Goal: Submit feedback/report problem: Submit feedback/report problem

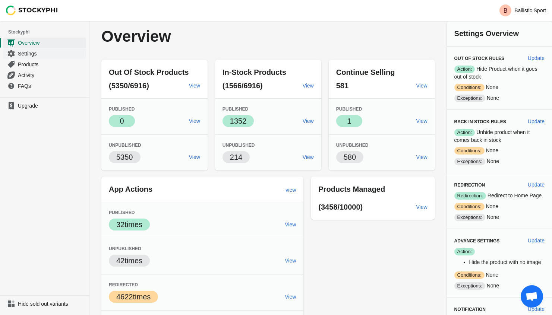
click at [28, 53] on span "Settings" at bounding box center [51, 53] width 67 height 7
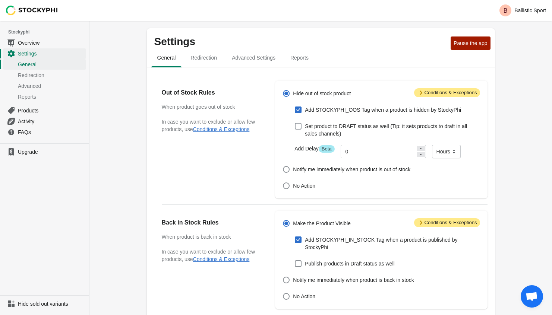
click at [301, 126] on span at bounding box center [298, 126] width 7 height 7
click at [295, 123] on input "Set product to DRAFT status as well (Tip: it sets products to draft in all sale…" at bounding box center [295, 123] width 0 height 0
checkbox input "true"
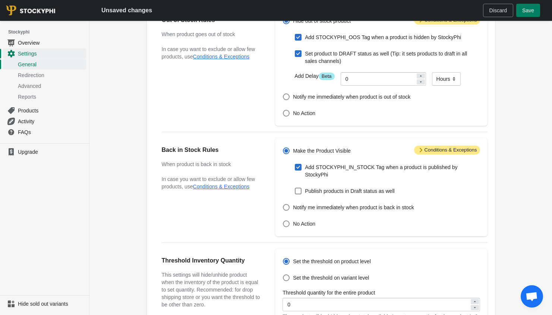
scroll to position [108, 0]
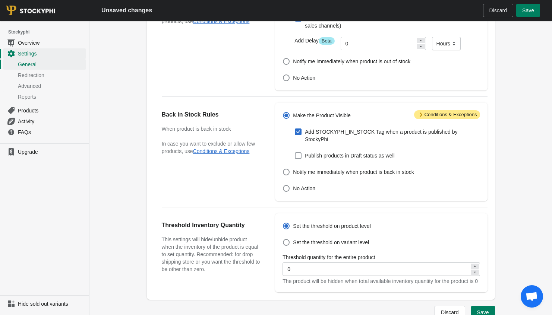
click at [299, 157] on span at bounding box center [298, 155] width 7 height 7
click at [295, 153] on input "Publish products in Draft status as well" at bounding box center [295, 152] width 0 height 0
checkbox input "true"
click at [533, 12] on span "Save" at bounding box center [528, 10] width 12 height 6
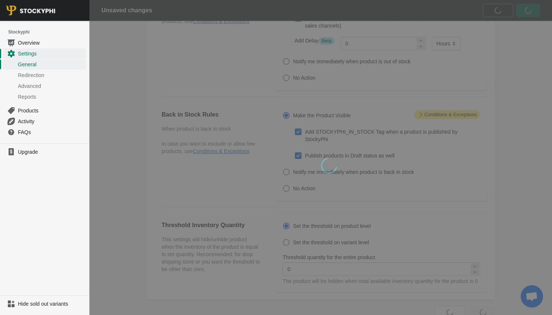
scroll to position [0, 0]
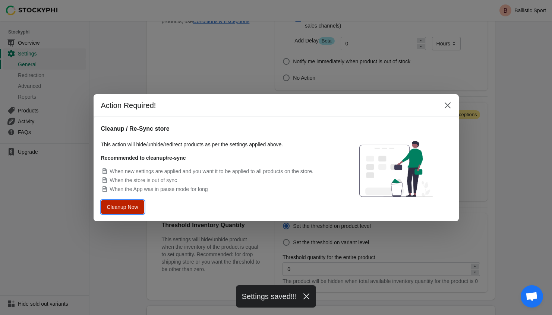
click at [122, 206] on span "Cleanup Now" at bounding box center [123, 206] width 28 height 5
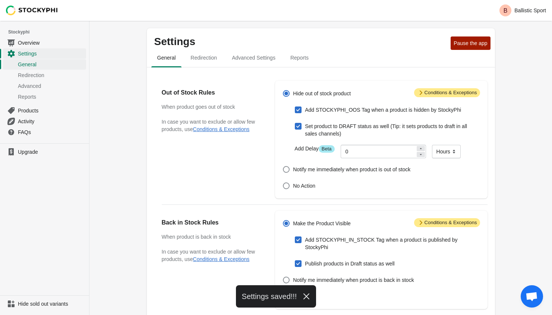
scroll to position [108, 0]
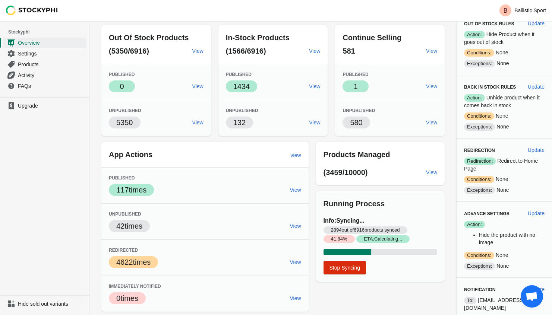
scroll to position [37, 0]
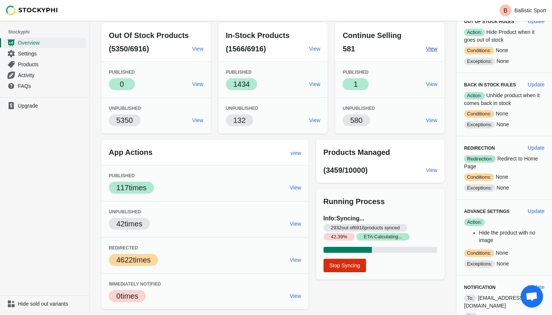
click at [431, 50] on span "View" at bounding box center [431, 49] width 11 height 6
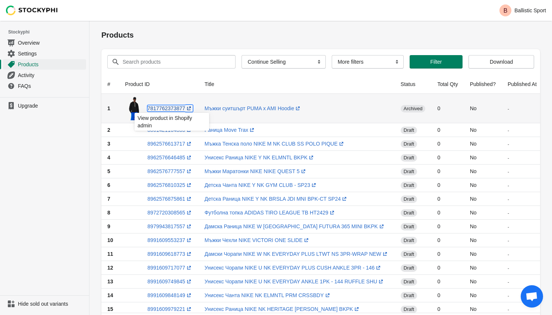
click at [170, 108] on link "7817762373877 (opens a new window)" at bounding box center [170, 109] width 45 height 6
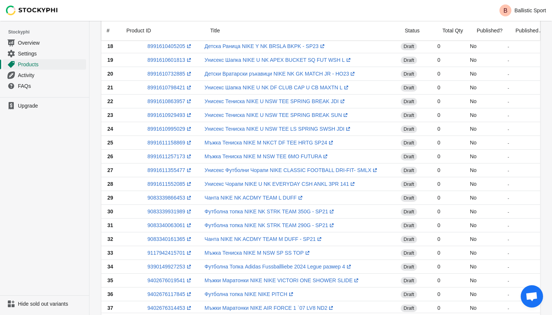
scroll to position [346, 0]
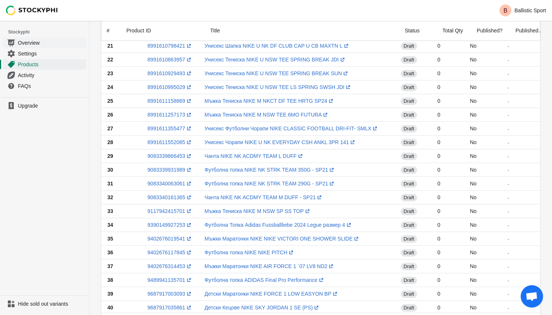
click at [23, 42] on span "Overview" at bounding box center [51, 42] width 67 height 7
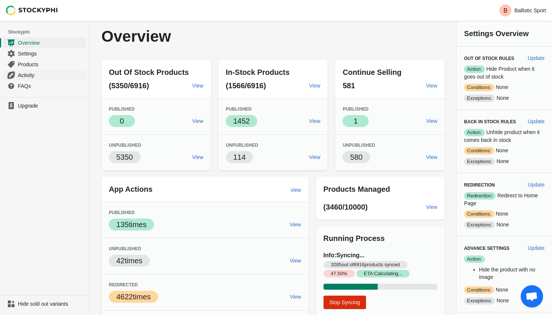
click at [26, 75] on span "Activity" at bounding box center [51, 75] width 67 height 7
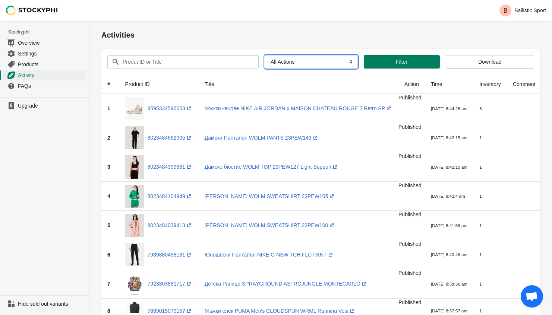
click at [298, 64] on select "All Actions Hide Products Show Products Redirect Products Send Notification" at bounding box center [311, 61] width 93 height 13
click at [265, 55] on select "All Actions Hide Products Show Products Redirect Products Send Notification" at bounding box center [311, 61] width 93 height 13
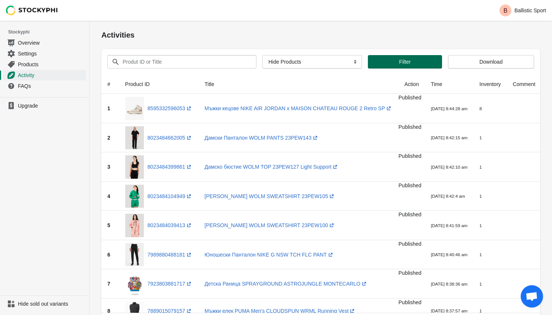
click at [399, 61] on span "Filter" at bounding box center [405, 62] width 12 height 6
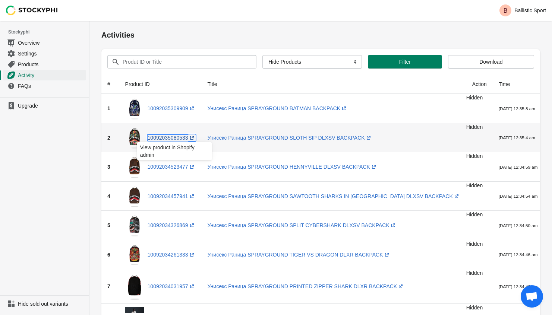
click at [172, 139] on link "10092035080533 (opens a new window)" at bounding box center [172, 138] width 48 height 6
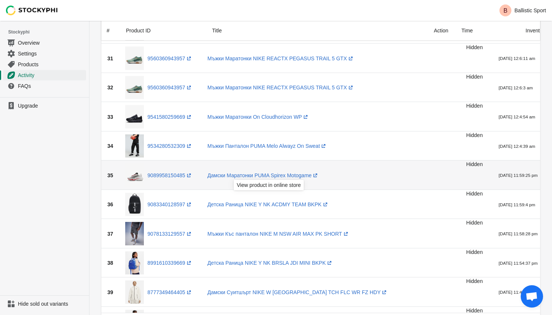
scroll to position [1068, 0]
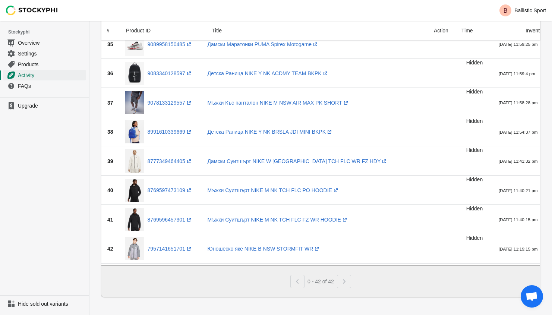
click at [346, 280] on div "Pagination" at bounding box center [344, 281] width 14 height 13
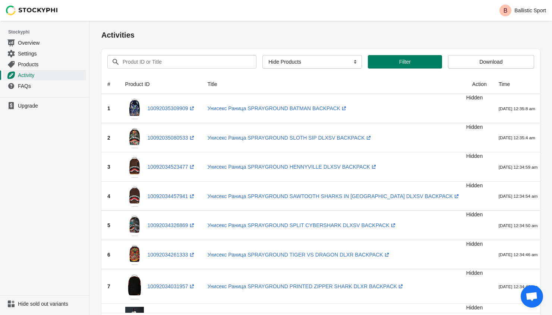
scroll to position [0, 0]
click at [298, 61] on select "All Actions Hide Products Show Products Redirect Products Send Notification" at bounding box center [312, 61] width 100 height 13
select select "show_product"
click at [262, 55] on select "All Actions Hide Products Show Products Redirect Products Send Notification" at bounding box center [312, 61] width 100 height 13
click at [406, 62] on span "Filter" at bounding box center [406, 62] width 12 height 6
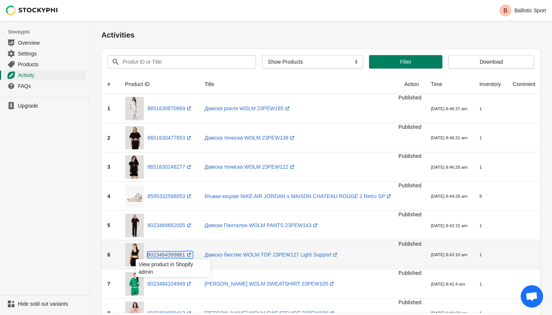
click at [171, 255] on link "8023484399861 (opens a new window)" at bounding box center [170, 255] width 45 height 6
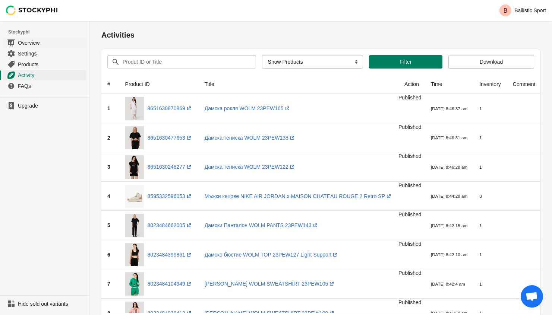
click at [30, 44] on span "Overview" at bounding box center [51, 42] width 67 height 7
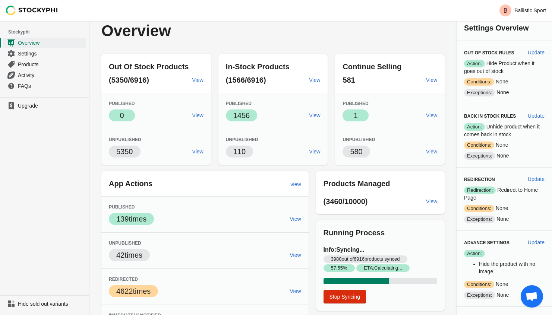
scroll to position [6, 0]
click at [428, 115] on span "View" at bounding box center [431, 116] width 11 height 6
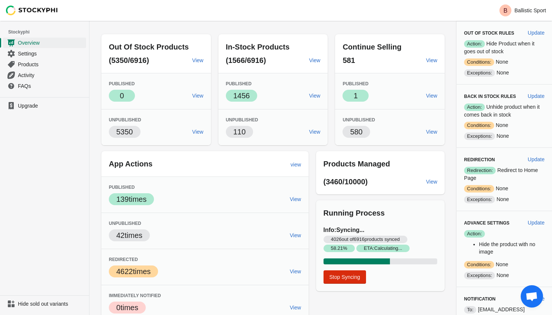
scroll to position [15, 0]
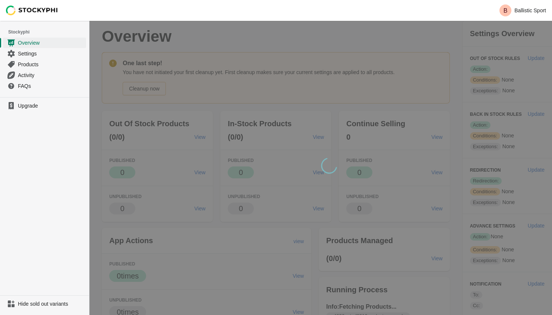
scroll to position [15, 0]
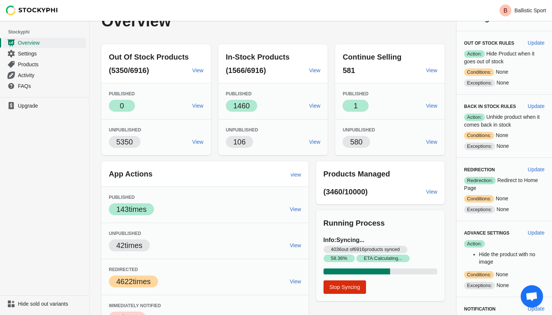
click at [535, 298] on span "Open chat" at bounding box center [532, 297] width 12 height 10
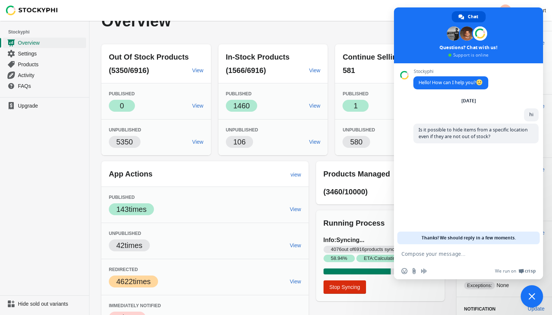
click at [424, 254] on textarea "Compose your message..." at bounding box center [461, 254] width 118 height 7
click at [534, 300] on span "Close chat" at bounding box center [532, 296] width 7 height 7
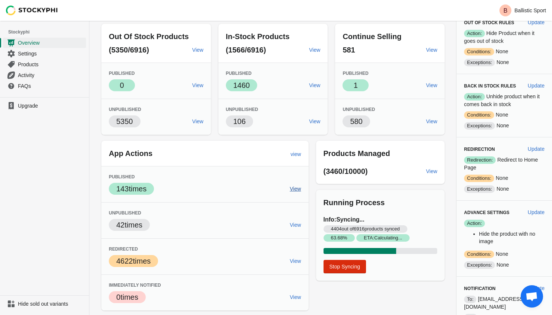
scroll to position [37, 0]
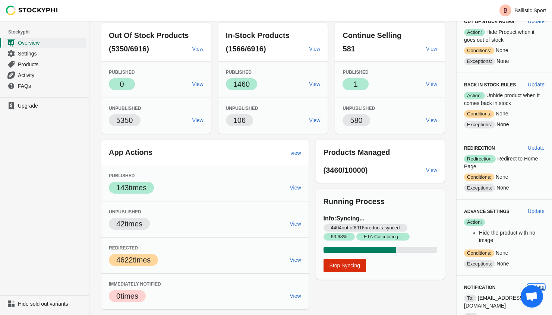
click at [541, 284] on span "Update" at bounding box center [536, 287] width 17 height 6
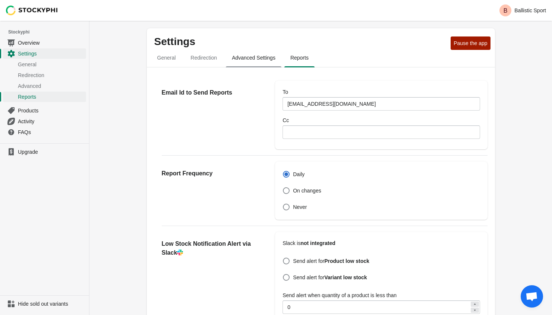
click at [272, 57] on span "Advanced Settings" at bounding box center [254, 57] width 56 height 13
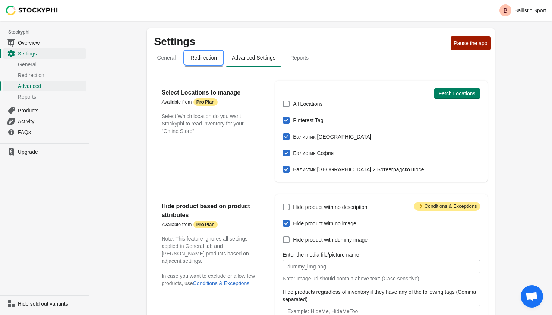
click at [207, 53] on span "Redirection" at bounding box center [204, 57] width 38 height 13
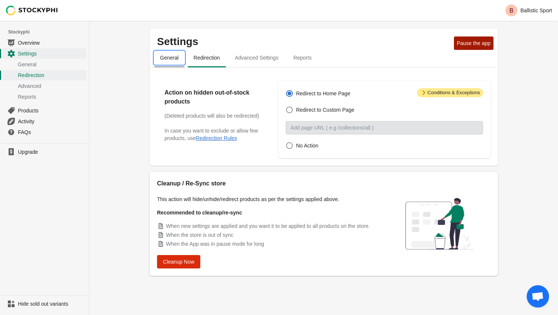
click at [170, 53] on span "General" at bounding box center [169, 57] width 31 height 13
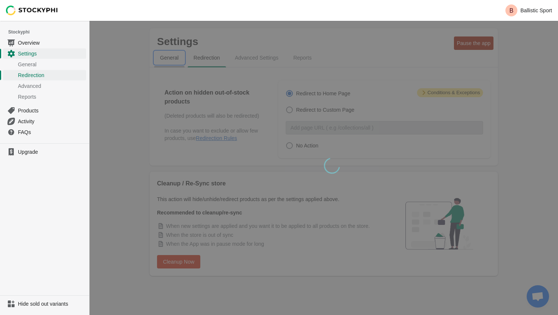
select select "hours"
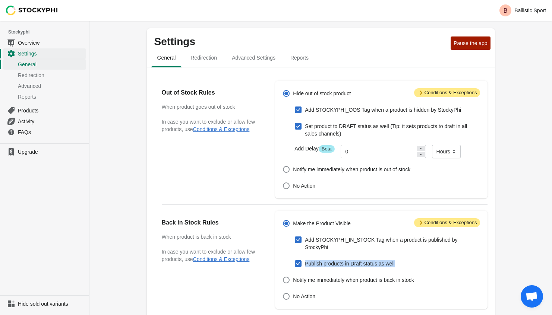
drag, startPoint x: 402, startPoint y: 265, endPoint x: 305, endPoint y: 260, distance: 97.1
click at [305, 260] on div "Publish products in Draft status as well" at bounding box center [381, 264] width 197 height 10
copy span "Publish products in Draft status as well"
click at [28, 41] on span "Overview" at bounding box center [51, 42] width 67 height 7
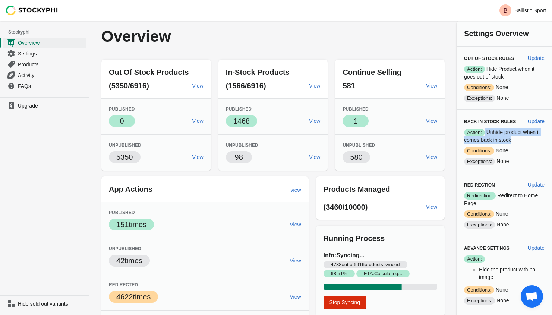
drag, startPoint x: 516, startPoint y: 140, endPoint x: 484, endPoint y: 132, distance: 32.6
click at [484, 132] on p "Success Action: Unhide product when it comes back in stock" at bounding box center [504, 136] width 81 height 15
copy p "Unhide product when it comes back in stock"
click at [538, 60] on span "Update" at bounding box center [536, 58] width 17 height 6
select select "hours"
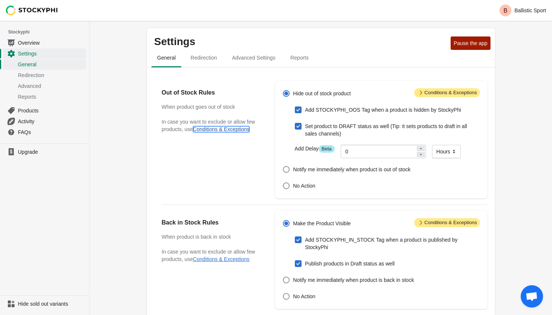
click at [230, 132] on button "Conditions & Exceptions" at bounding box center [221, 129] width 57 height 6
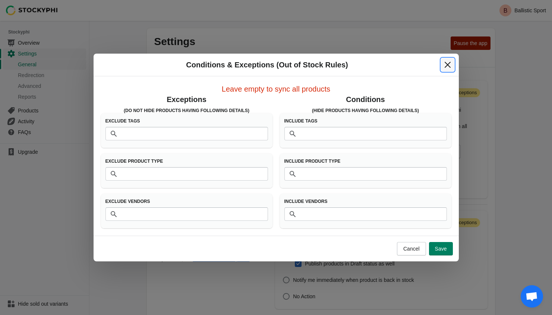
click at [450, 66] on icon "Close" at bounding box center [447, 64] width 7 height 7
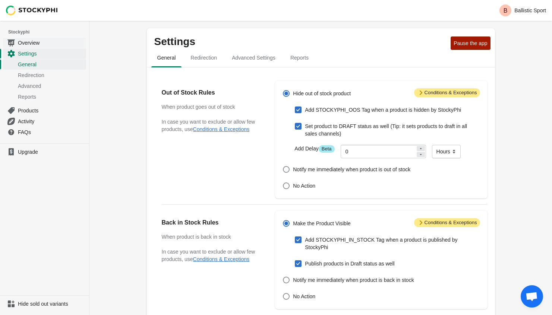
click at [31, 41] on span "Overview" at bounding box center [51, 42] width 67 height 7
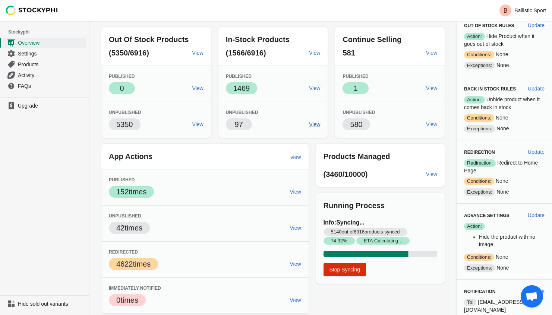
scroll to position [37, 0]
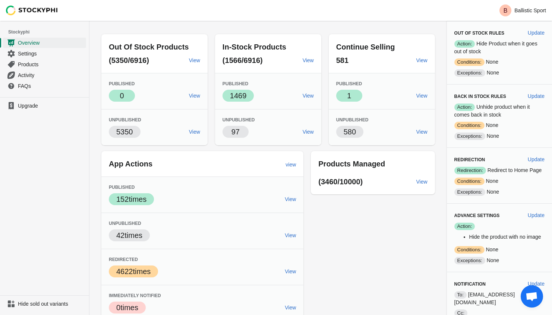
scroll to position [26, 0]
click at [532, 296] on span "Open chat" at bounding box center [532, 297] width 12 height 10
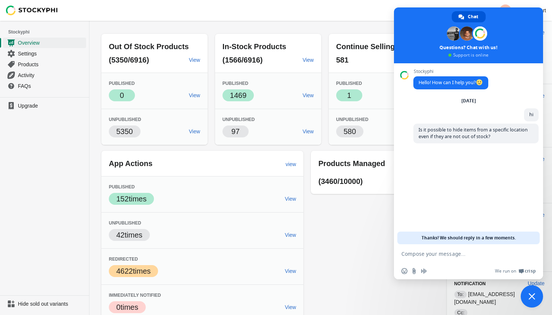
click at [455, 254] on textarea "Compose your message..." at bounding box center [461, 254] width 118 height 7
type textarea "х"
type textarea "hi there"
click at [450, 255] on textarea "Compose your message..." at bounding box center [461, 254] width 118 height 7
paste textarea "Something's wrong with the app. It's not hiding all the out-of-stock products."
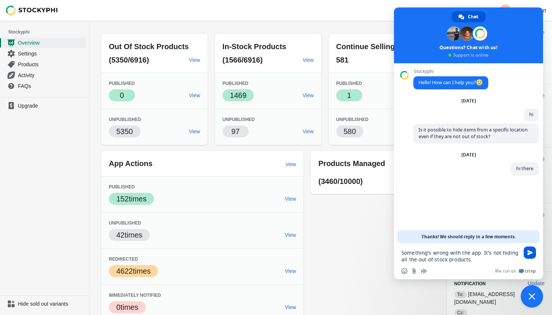
type textarea "Something's wrong with the app. It's not hiding all the out-of-stock products."
click at [531, 252] on span "Send" at bounding box center [531, 253] width 6 height 6
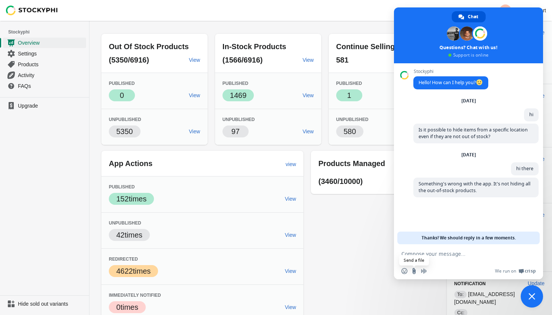
click at [413, 271] on input "Send a file" at bounding box center [414, 271] width 6 height 6
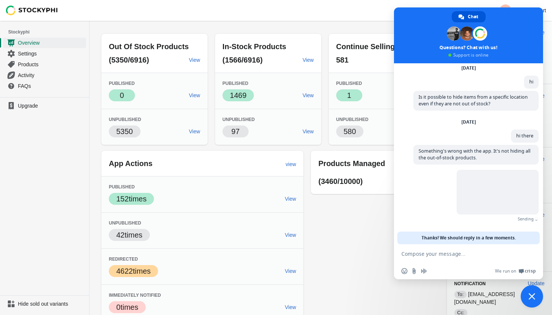
scroll to position [22, 0]
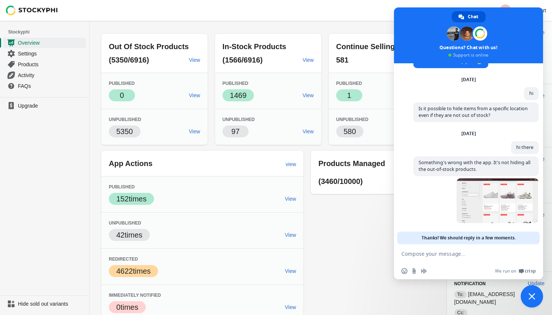
click at [532, 296] on span "Close chat" at bounding box center [532, 296] width 7 height 7
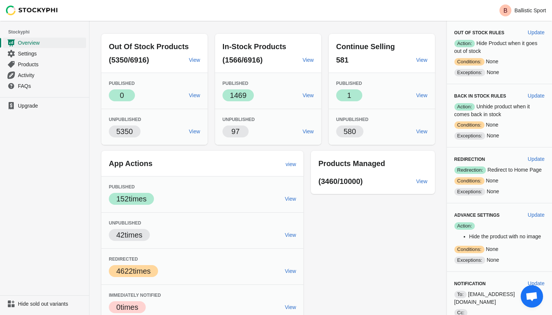
click at [536, 296] on span "Open chat" at bounding box center [532, 297] width 12 height 10
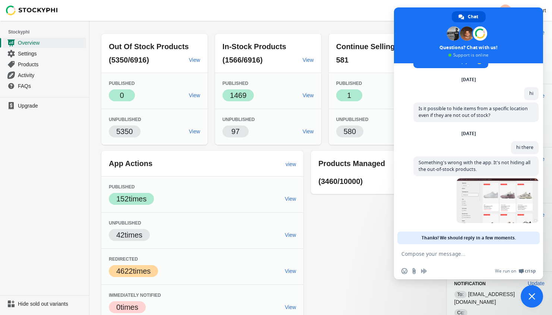
click at [429, 253] on textarea "Compose your message..." at bounding box center [461, 254] width 118 height 7
type textarea "can you help me please?"
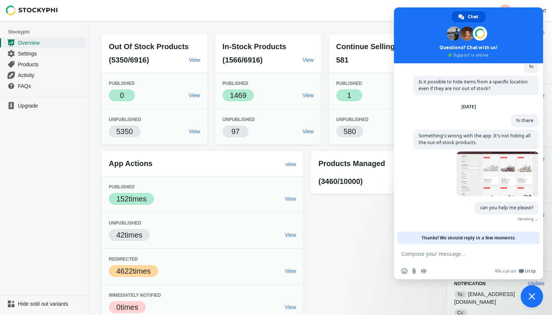
scroll to position [38, 0]
